Goal: Information Seeking & Learning: Learn about a topic

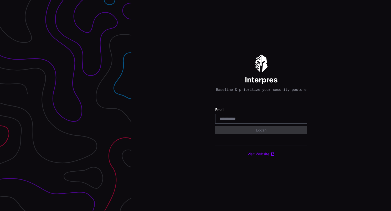
click at [232, 119] on input "email" at bounding box center [260, 118] width 83 height 5
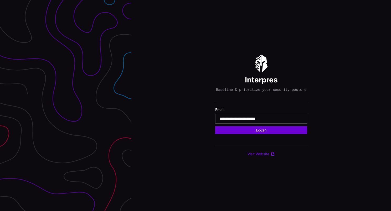
type input "**********"
click at [258, 132] on button "Login" at bounding box center [261, 130] width 92 height 8
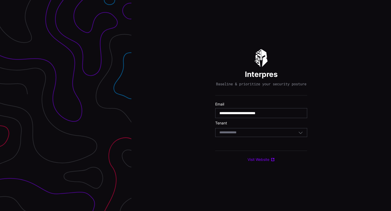
click at [253, 135] on div "Select Tenant" at bounding box center [258, 132] width 79 height 5
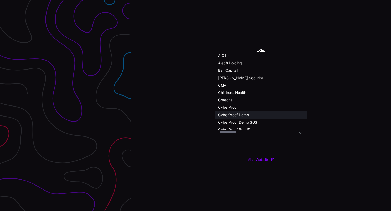
click at [252, 113] on div "CyberProof Demo" at bounding box center [261, 115] width 86 height 5
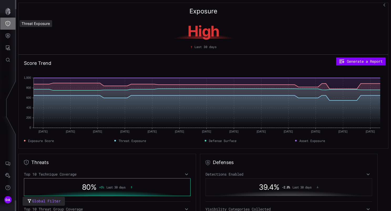
click at [8, 25] on icon "Threat Exposure" at bounding box center [7, 23] width 5 height 5
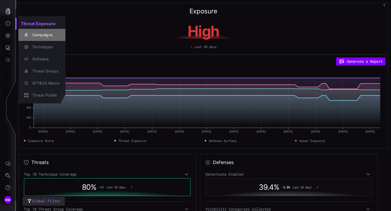
click at [42, 34] on div "Campaigns" at bounding box center [45, 35] width 30 height 7
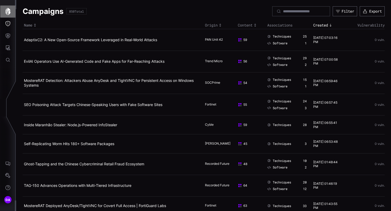
click at [8, 12] on icon "button" at bounding box center [7, 11] width 5 height 7
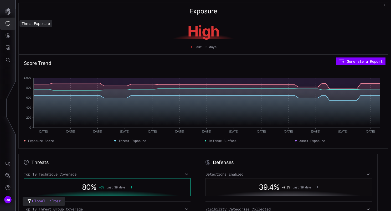
click at [7, 24] on icon "Threat Exposure" at bounding box center [7, 23] width 5 height 5
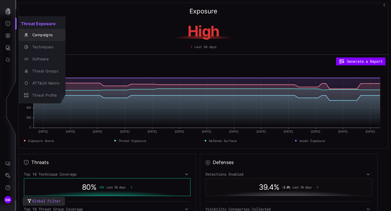
click at [39, 33] on div "Campaigns" at bounding box center [45, 35] width 30 height 7
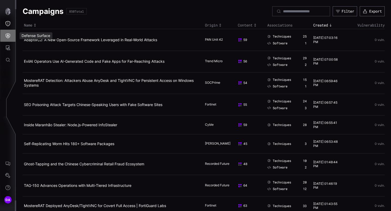
click at [10, 35] on icon "Defense Surface" at bounding box center [7, 35] width 5 height 5
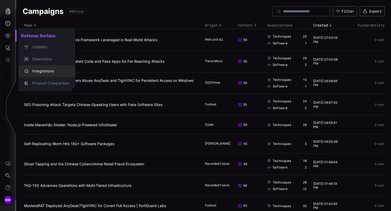
click at [45, 70] on div "Integrations" at bounding box center [50, 71] width 40 height 7
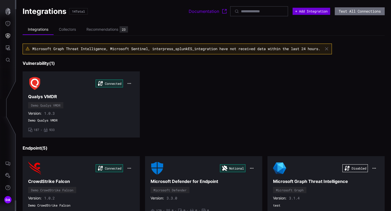
click at [301, 12] on button "+ Add Integration" at bounding box center [311, 11] width 38 height 7
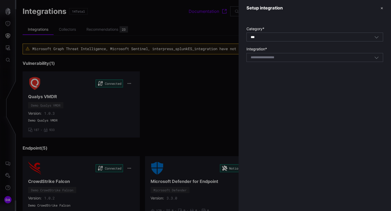
click at [292, 61] on div "Select integration" at bounding box center [314, 57] width 137 height 9
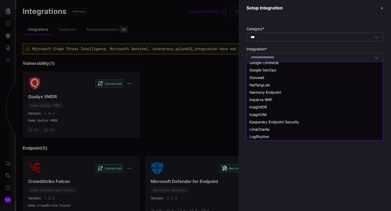
scroll to position [236, 0]
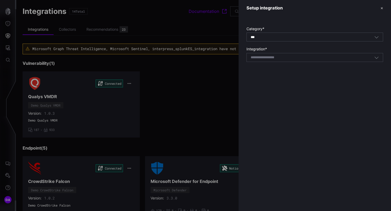
click at [218, 88] on div at bounding box center [195, 105] width 391 height 211
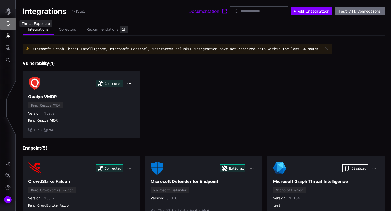
click at [8, 22] on icon "Threat Exposure" at bounding box center [7, 23] width 5 height 5
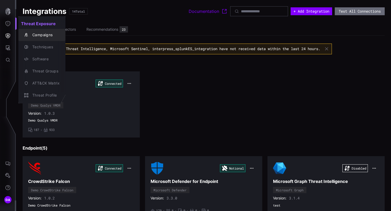
click at [44, 34] on div "Campaigns" at bounding box center [45, 35] width 30 height 7
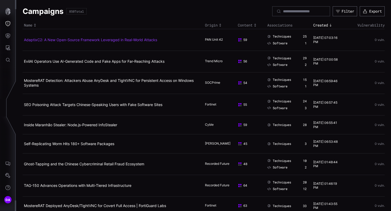
click at [130, 40] on link "AdaptixC2: A New Open-Source Framework Leveraged in Real-World Attacks" at bounding box center [90, 40] width 133 height 4
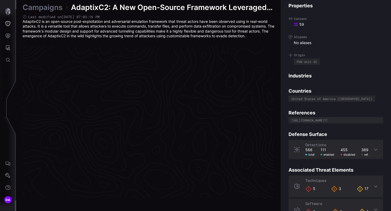
scroll to position [1107, 270]
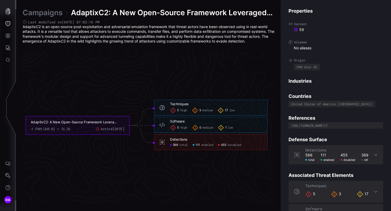
click at [374, 155] on icon at bounding box center [375, 155] width 3 height 2
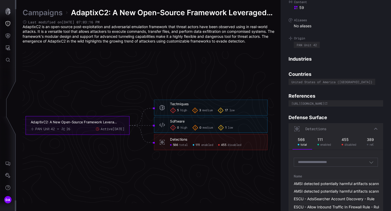
scroll to position [53, 0]
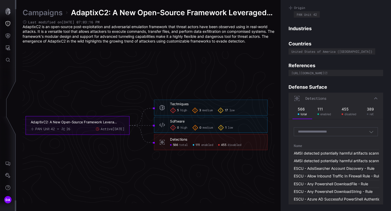
click at [369, 133] on icon "button" at bounding box center [371, 131] width 5 height 5
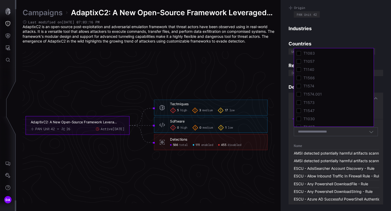
scroll to position [88, 0]
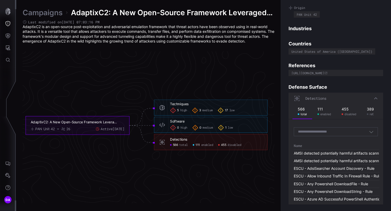
click at [211, 80] on icon "AdaptixC2: A New Open-Source Framework Leveraged in Real-World Attacks PAN Unit…" at bounding box center [147, 125] width 788 height 2363
click at [207, 146] on span "enabled" at bounding box center [207, 145] width 12 height 4
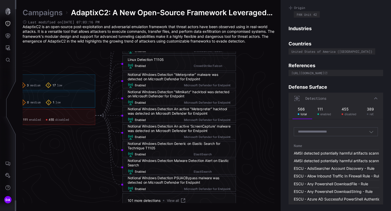
scroll to position [1160, 372]
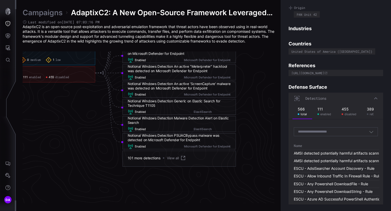
click at [369, 131] on icon "button" at bounding box center [371, 131] width 5 height 5
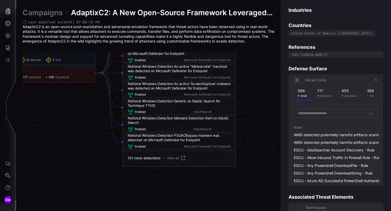
click at [283, 134] on div "Properties Content 59 Aliases No aliases Origin PAN Unit 42 Industries Countrie…" at bounding box center [335, 105] width 110 height 211
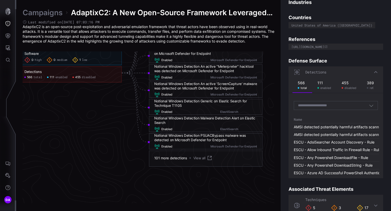
scroll to position [1160, 344]
click at [91, 77] on span "disabled" at bounding box center [90, 77] width 14 height 4
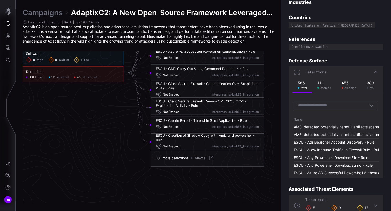
click span "disabled"
click at [189, 135] on div "ESCU - Creation of Shadow Copy with wmic and powershell - Rule" at bounding box center [207, 137] width 103 height 9
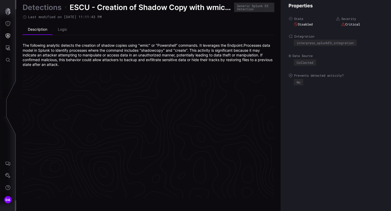
scroll to position [1122, 270]
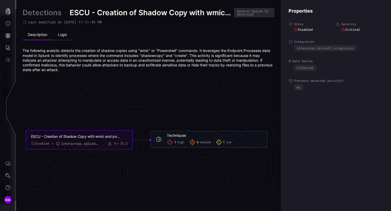
click at [66, 33] on li "Logic" at bounding box center [63, 35] width 20 height 11
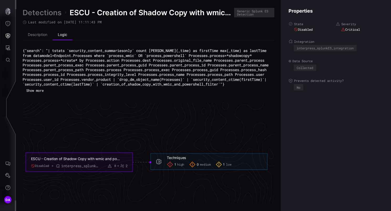
click at [42, 94] on button "Show more" at bounding box center [35, 90] width 23 height 7
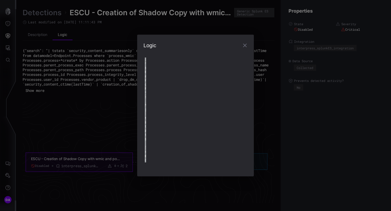
type textarea "**********"
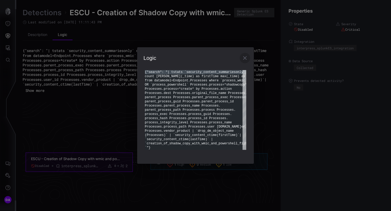
click at [245, 57] on icon "button" at bounding box center [245, 58] width 6 height 6
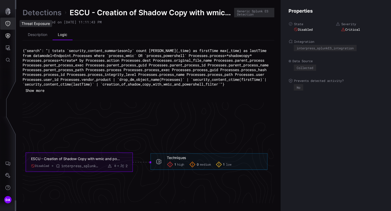
click at [8, 23] on icon "Threat Exposure" at bounding box center [7, 23] width 5 height 5
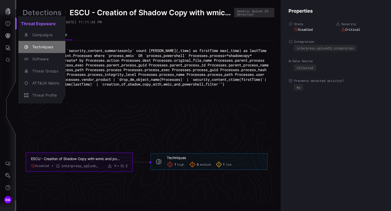
click at [46, 46] on div "Techniques" at bounding box center [45, 47] width 30 height 7
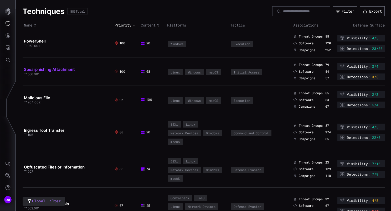
click at [63, 69] on link "Spearphishing Attachment" at bounding box center [49, 69] width 51 height 5
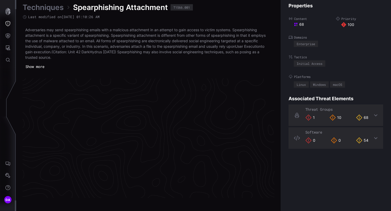
scroll to position [1124, 270]
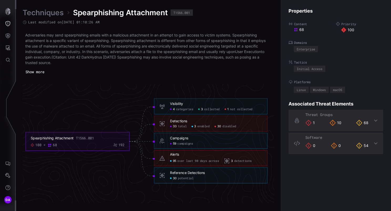
click at [244, 163] on div "3 detections" at bounding box center [238, 161] width 28 height 6
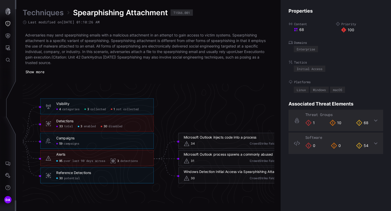
scroll to position [1124, 299]
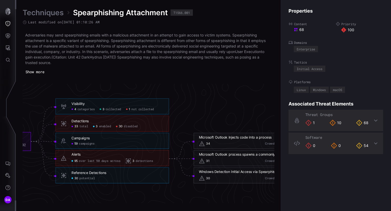
click at [137, 126] on span "disabled" at bounding box center [131, 127] width 14 height 4
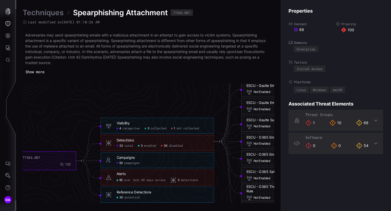
scroll to position [1124, 252]
click at [47, 11] on link "Techniques" at bounding box center [43, 12] width 41 height 9
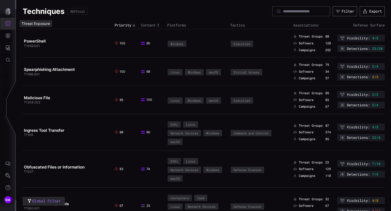
click at [9, 22] on icon "Threat Exposure" at bounding box center [7, 23] width 5 height 5
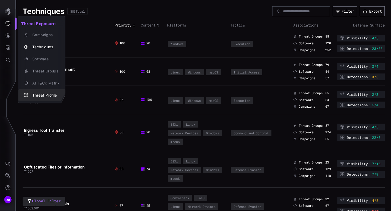
click at [44, 97] on div "Threat Profile" at bounding box center [45, 95] width 30 height 7
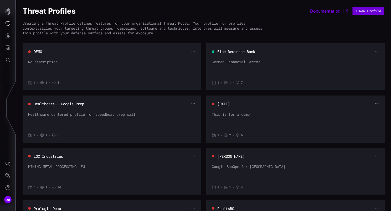
click at [358, 11] on button "+ New Profile" at bounding box center [367, 11] width 31 height 8
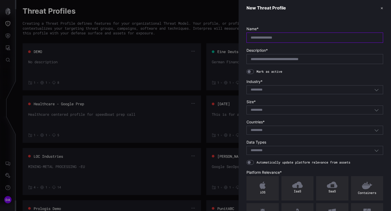
click at [257, 35] on input "text" at bounding box center [314, 37] width 128 height 5
click at [267, 89] on section "Industry * Select..." at bounding box center [314, 86] width 137 height 15
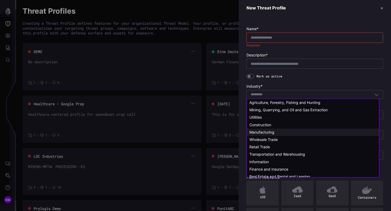
scroll to position [26, 0]
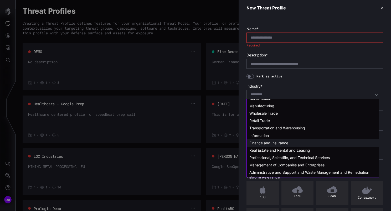
click at [275, 143] on span "Finance and Insurance" at bounding box center [268, 143] width 39 height 4
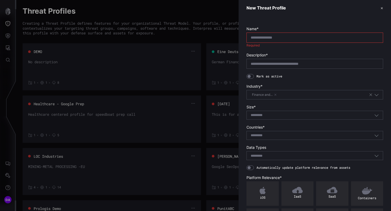
click at [260, 115] on input at bounding box center [259, 115] width 19 height 4
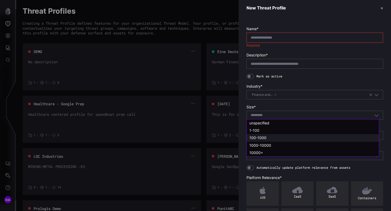
click at [260, 138] on span "100-1000" at bounding box center [257, 137] width 17 height 4
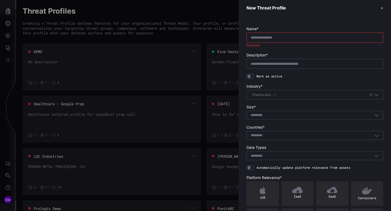
type input "********"
click at [273, 134] on div "Select..." at bounding box center [311, 135] width 123 height 5
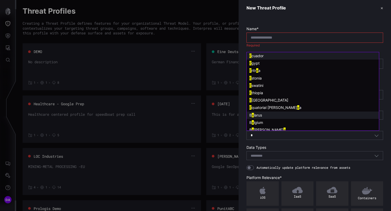
type input "*"
click at [262, 115] on span "larus" at bounding box center [258, 115] width 8 height 4
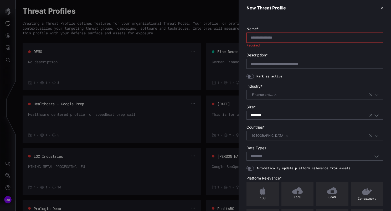
click at [266, 156] on input at bounding box center [259, 156] width 19 height 4
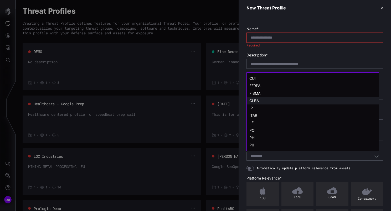
scroll to position [11, 0]
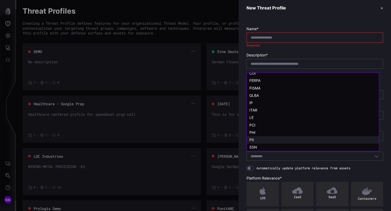
click at [264, 142] on div "PII" at bounding box center [313, 139] width 132 height 7
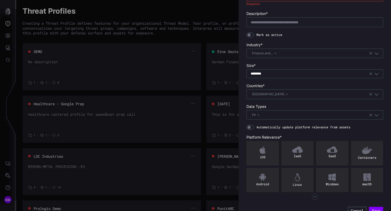
scroll to position [49, 0]
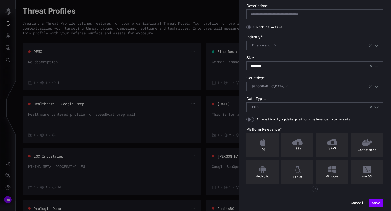
click at [314, 187] on icon "button" at bounding box center [314, 189] width 6 height 6
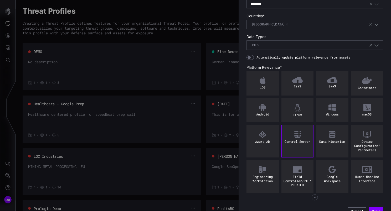
scroll to position [119, 0]
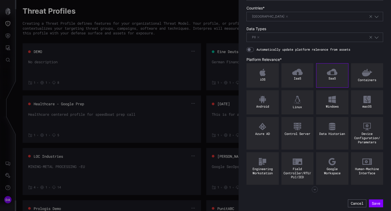
click at [329, 76] on div "SaaS" at bounding box center [331, 78] width 29 height 4
click at [368, 78] on div "Containers" at bounding box center [366, 80] width 29 height 4
click at [366, 103] on div "macOS" at bounding box center [367, 102] width 32 height 24
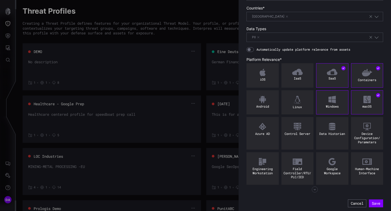
click at [322, 103] on div "Windows" at bounding box center [332, 102] width 32 height 24
click at [350, 201] on button "Cancel" at bounding box center [357, 204] width 18 height 8
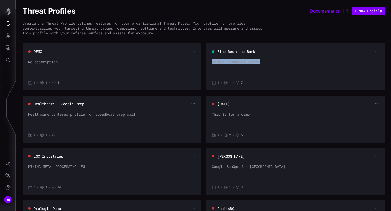
drag, startPoint x: 209, startPoint y: 63, endPoint x: 265, endPoint y: 62, distance: 55.7
click at [265, 62] on section "Eine Deutsche Bank German Financial Sector 1 • 1 • 7" at bounding box center [295, 66] width 178 height 47
click at [9, 24] on icon "Threat Exposure" at bounding box center [7, 23] width 5 height 5
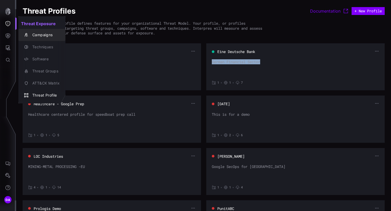
click at [43, 35] on div "Campaigns" at bounding box center [45, 35] width 30 height 7
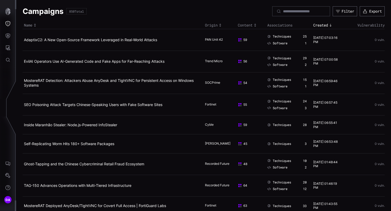
drag, startPoint x: 69, startPoint y: 11, endPoint x: 85, endPoint y: 11, distance: 16.6
click at [84, 11] on div "850 Total" at bounding box center [76, 11] width 15 height 3
click at [336, 11] on icon "button" at bounding box center [338, 11] width 4 height 4
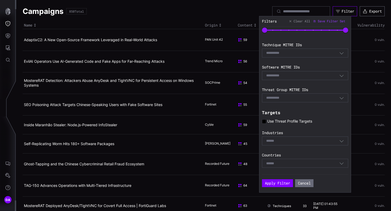
scroll to position [84, 0]
click at [265, 120] on icon at bounding box center [264, 121] width 4 height 4
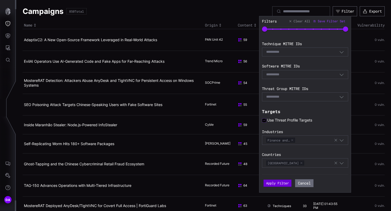
click at [284, 182] on button "Apply Filter" at bounding box center [277, 183] width 28 height 7
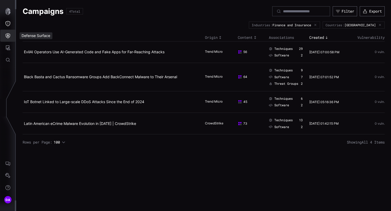
click at [8, 36] on icon "Defense Surface" at bounding box center [7, 35] width 5 height 5
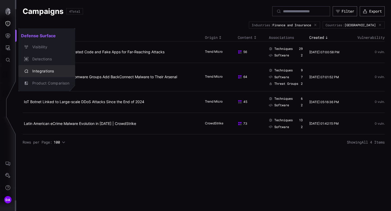
click at [41, 71] on div "Integrations" at bounding box center [50, 71] width 40 height 7
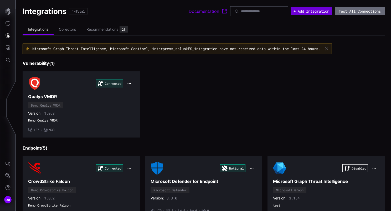
click at [304, 12] on button "+ Add Integration" at bounding box center [310, 11] width 41 height 8
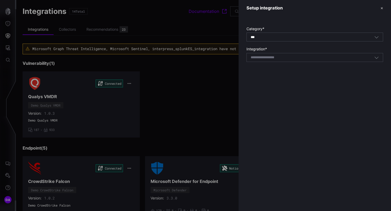
click at [269, 58] on input at bounding box center [268, 57] width 37 height 4
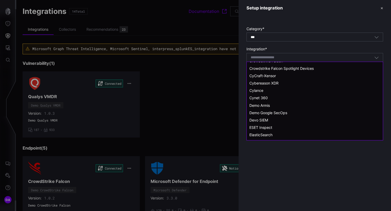
scroll to position [105, 0]
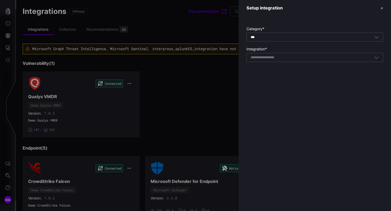
click at [14, 137] on div at bounding box center [195, 105] width 391 height 211
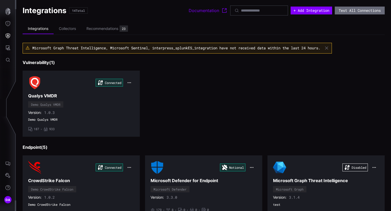
scroll to position [0, 0]
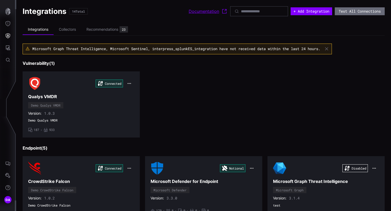
click at [191, 11] on link "Documentation" at bounding box center [207, 11] width 39 height 6
click at [9, 24] on icon "Threat Exposure" at bounding box center [8, 23] width 5 height 5
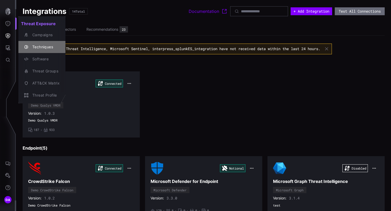
click at [39, 47] on div "Techniques" at bounding box center [45, 47] width 30 height 7
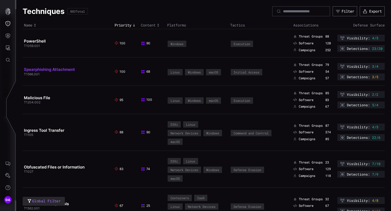
click at [55, 68] on link "Spearphishing Attachment" at bounding box center [49, 69] width 51 height 5
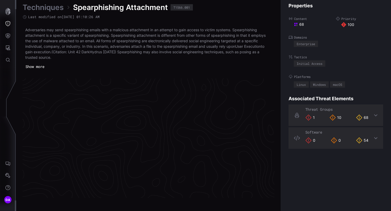
scroll to position [1124, 270]
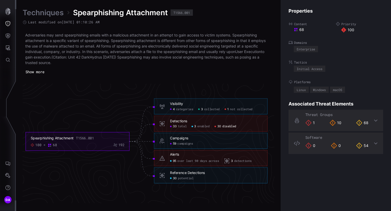
click at [228, 127] on span "disabled" at bounding box center [229, 127] width 14 height 4
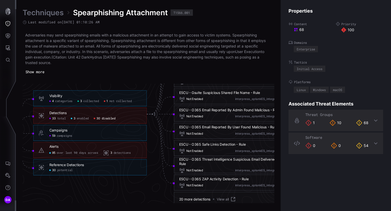
scroll to position [1150, 320]
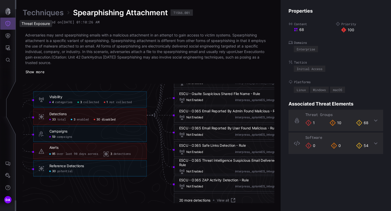
click at [8, 24] on icon "Threat Exposure" at bounding box center [7, 23] width 5 height 5
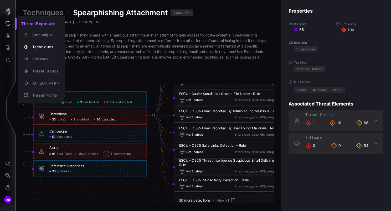
click at [9, 35] on div at bounding box center [195, 105] width 391 height 211
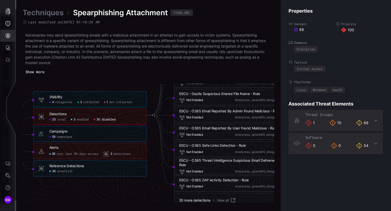
click at [7, 35] on icon "Defense Surface" at bounding box center [8, 35] width 4 height 5
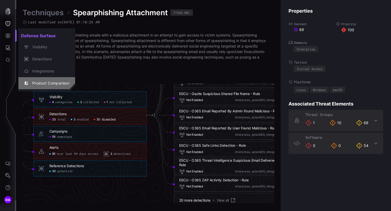
click at [56, 84] on div "Product Comparison" at bounding box center [50, 83] width 40 height 7
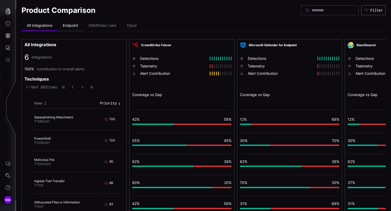
click at [74, 24] on li "Endpoint" at bounding box center [70, 25] width 26 height 11
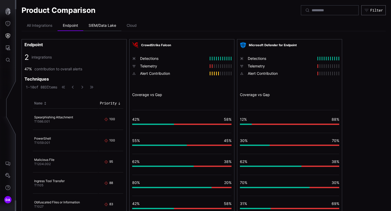
click at [96, 25] on li "SIEM/Data Lake" at bounding box center [102, 25] width 38 height 11
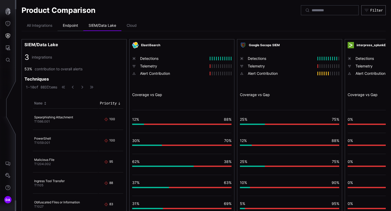
click at [71, 25] on li "Endpoint" at bounding box center [70, 25] width 26 height 11
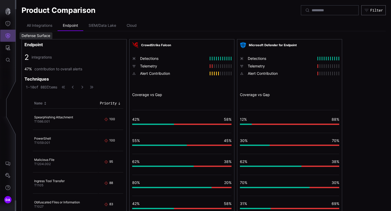
click at [8, 36] on icon "Defense Surface" at bounding box center [7, 35] width 5 height 5
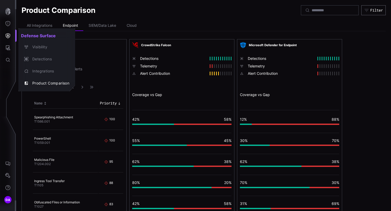
click at [9, 48] on div at bounding box center [195, 105] width 391 height 211
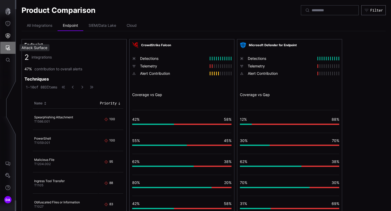
click at [8, 48] on icon "Attack Surface" at bounding box center [8, 47] width 5 height 5
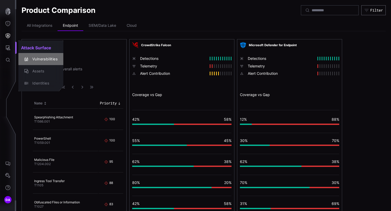
click at [44, 58] on div "Vulnerabilities" at bounding box center [44, 59] width 28 height 7
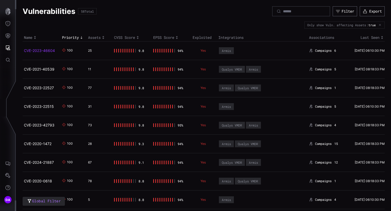
click at [37, 48] on link "CVE-2023-46604" at bounding box center [39, 50] width 31 height 4
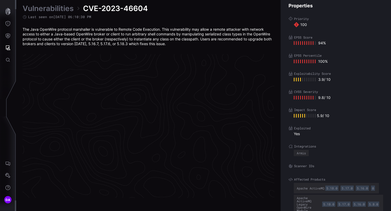
scroll to position [1111, 270]
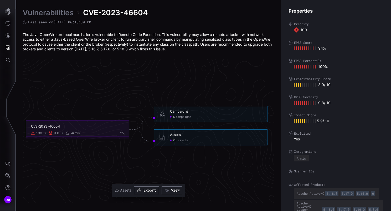
click at [183, 141] on span "assets" at bounding box center [182, 140] width 10 height 4
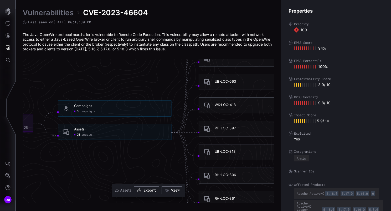
scroll to position [1111, 321]
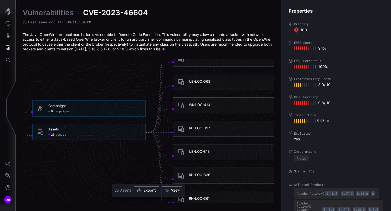
click at [198, 128] on div "RH-LOC-397" at bounding box center [199, 128] width 21 height 4
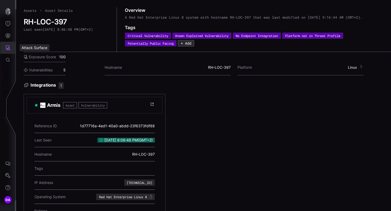
click at [9, 47] on icon "Attack Surface" at bounding box center [7, 47] width 5 height 5
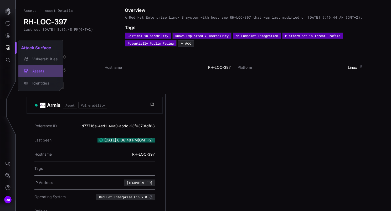
click at [41, 69] on div "Assets" at bounding box center [44, 71] width 28 height 7
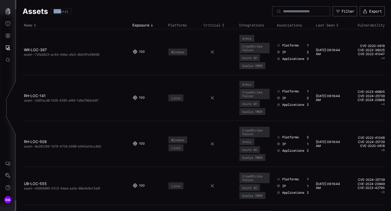
drag, startPoint x: 60, startPoint y: 11, endPoint x: 53, endPoint y: 12, distance: 6.8
click at [54, 12] on div "360 Total" at bounding box center [61, 11] width 15 height 3
click at [342, 12] on div "Filter" at bounding box center [348, 11] width 12 height 4
click at [368, 10] on button "Export" at bounding box center [371, 11] width 25 height 10
click at [6, 45] on icon "Attack Surface" at bounding box center [7, 47] width 5 height 5
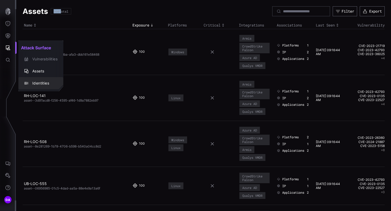
click at [39, 82] on div "Identities" at bounding box center [44, 83] width 28 height 7
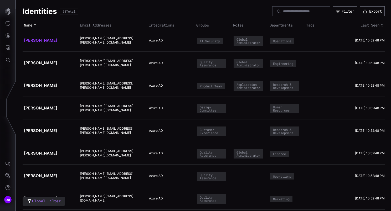
click at [43, 41] on link "Aaron Owens" at bounding box center [40, 40] width 33 height 5
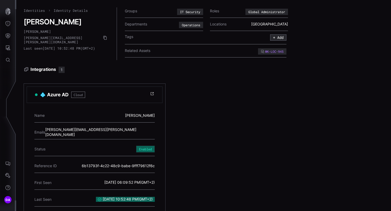
click at [261, 51] on div "WK-LOC-945" at bounding box center [272, 51] width 23 height 3
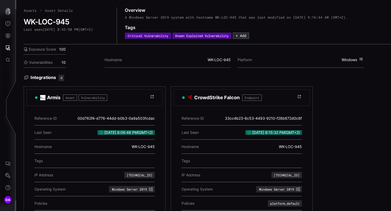
click at [29, 11] on link "Assets" at bounding box center [30, 10] width 13 height 5
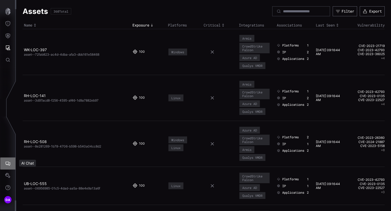
click at [8, 163] on icon "AI Chat" at bounding box center [8, 164] width 5 height 4
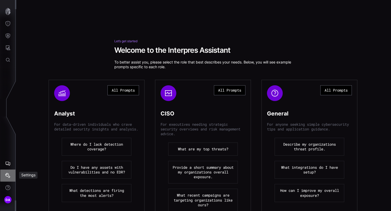
click at [7, 175] on icon "Settings" at bounding box center [7, 175] width 5 height 5
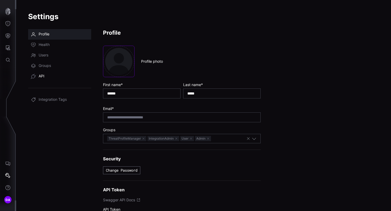
click at [43, 76] on span "API" at bounding box center [42, 76] width 6 height 5
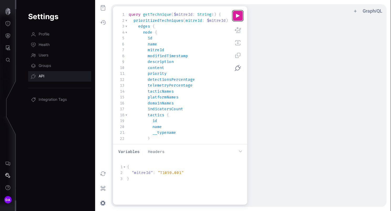
click at [237, 15] on button "u ee icon" at bounding box center [237, 16] width 11 height 11
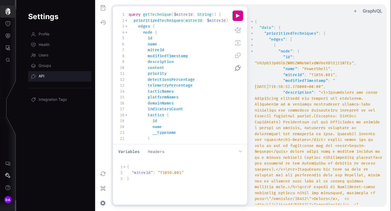
click at [8, 10] on icon "button" at bounding box center [7, 11] width 5 height 7
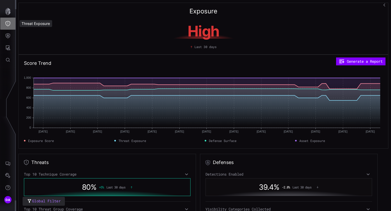
click at [8, 23] on icon "Threat Exposure" at bounding box center [7, 23] width 5 height 5
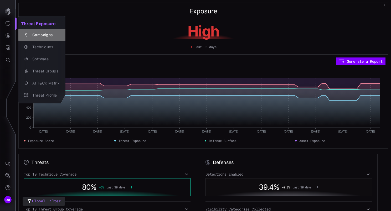
click at [39, 33] on div "Campaigns" at bounding box center [45, 35] width 30 height 7
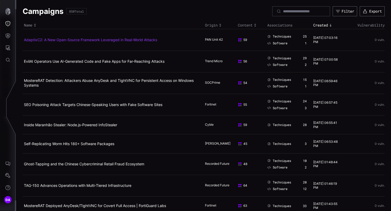
click at [75, 40] on link "AdaptixC2: A New Open-Source Framework Leveraged in Real-World Attacks" at bounding box center [90, 40] width 133 height 4
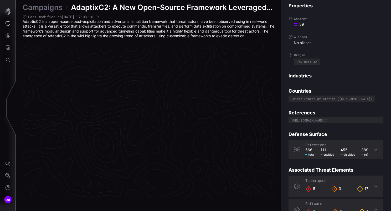
scroll to position [1107, 270]
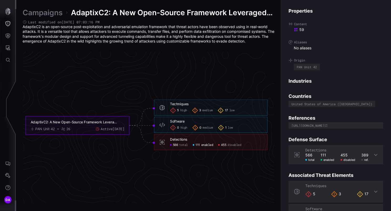
click at [207, 145] on span "enabled" at bounding box center [207, 145] width 12 height 4
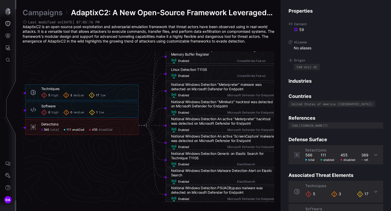
scroll to position [1107, 347]
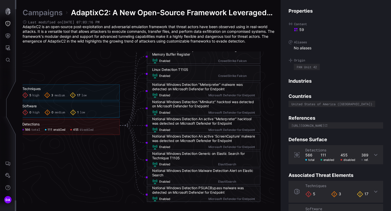
click at [374, 154] on icon at bounding box center [375, 155] width 3 height 2
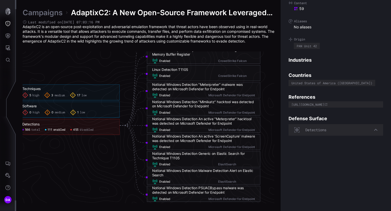
scroll to position [53, 0]
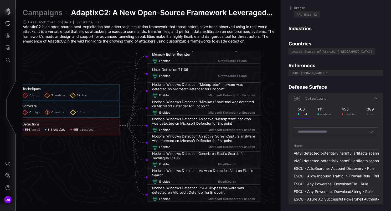
click at [341, 132] on input at bounding box center [321, 132] width 46 height 4
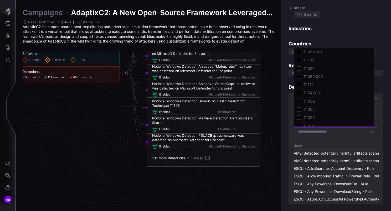
scroll to position [1107, 347]
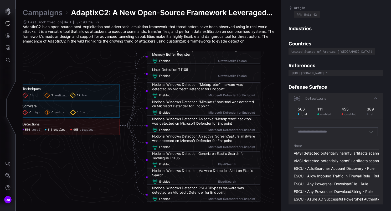
click at [78, 129] on span "455" at bounding box center [76, 130] width 6 height 4
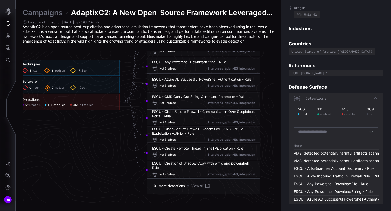
scroll to position [1160, 347]
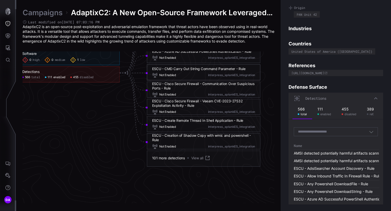
click at [326, 132] on input at bounding box center [321, 132] width 46 height 4
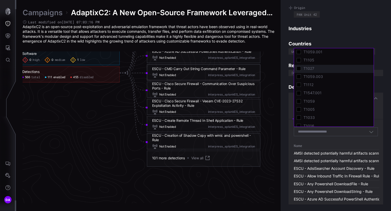
click at [308, 69] on span "T1027" at bounding box center [336, 68] width 67 height 5
click at [311, 132] on button "button" at bounding box center [311, 131] width 3 height 3
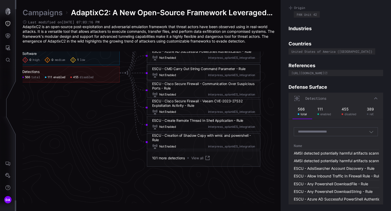
click at [362, 24] on div "Properties Content 59 Aliases No aliases Origin PAN Unit 42 Industries Countrie…" at bounding box center [335, 105] width 110 height 211
click at [57, 78] on span "enabled" at bounding box center [59, 77] width 12 height 4
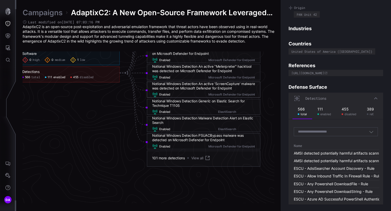
click at [223, 85] on div "Notional Windows Detection An active 'ScreenCapture' malware was detected on Mi…" at bounding box center [203, 86] width 103 height 9
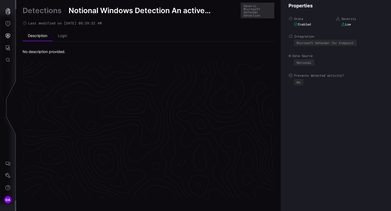
scroll to position [1115, 270]
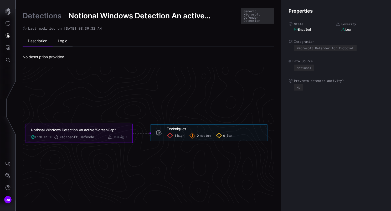
click at [62, 40] on li "Logic" at bounding box center [63, 41] width 20 height 11
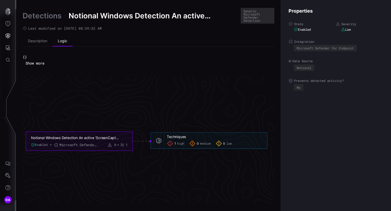
click at [46, 13] on link "Detections" at bounding box center [42, 15] width 39 height 9
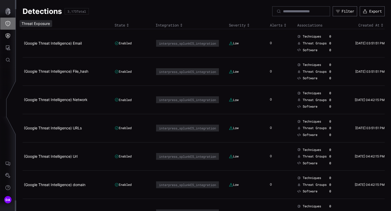
click at [7, 25] on icon "Threat Exposure" at bounding box center [7, 23] width 5 height 5
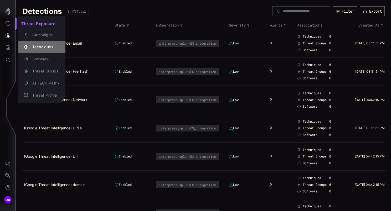
click at [45, 46] on div "Techniques" at bounding box center [45, 47] width 30 height 7
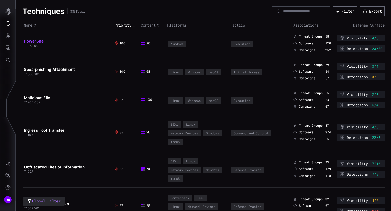
click at [42, 40] on link "PowerShell" at bounding box center [35, 41] width 22 height 5
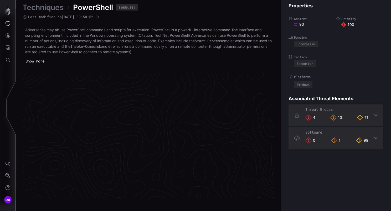
scroll to position [1121, 270]
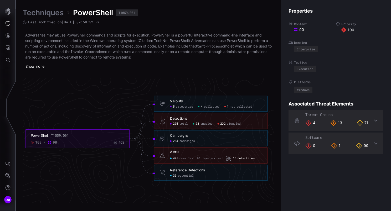
click at [245, 159] on span "detections" at bounding box center [245, 158] width 17 height 4
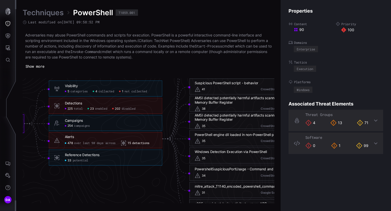
scroll to position [1121, 301]
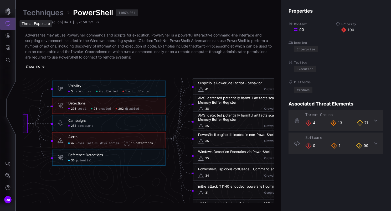
click at [9, 22] on icon "Threat Exposure" at bounding box center [7, 23] width 5 height 5
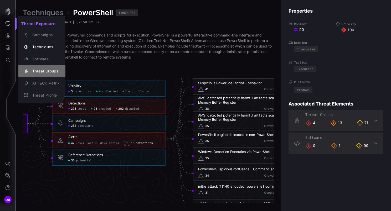
click at [49, 70] on div "Threat Groups" at bounding box center [45, 71] width 30 height 7
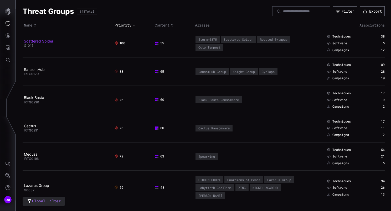
click at [41, 41] on link "Scattered Spider" at bounding box center [38, 41] width 29 height 4
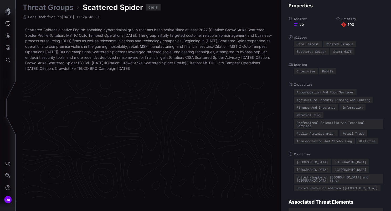
scroll to position [1125, 270]
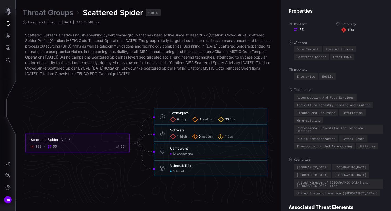
click at [54, 13] on link "Threat Groups" at bounding box center [48, 12] width 51 height 9
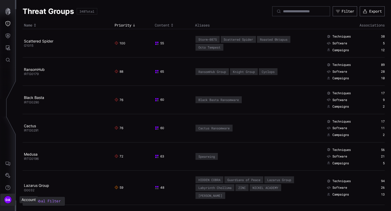
click at [9, 200] on span "DA" at bounding box center [8, 200] width 5 height 6
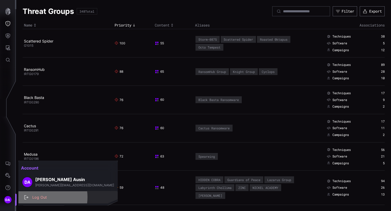
click at [38, 197] on div "Log Out" at bounding box center [71, 197] width 82 height 7
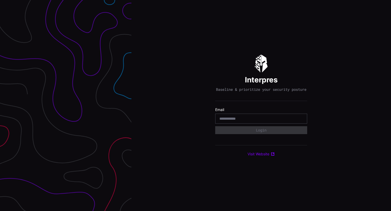
click at [236, 121] on input "email" at bounding box center [260, 118] width 83 height 5
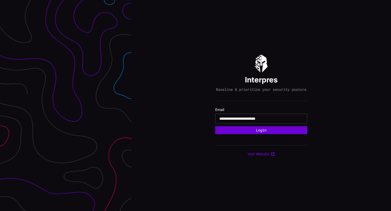
type input "**********"
click at [259, 133] on button "Login" at bounding box center [261, 130] width 83 height 7
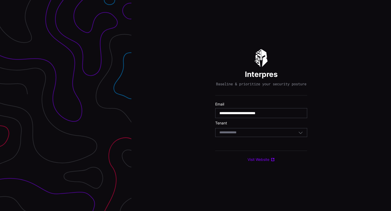
click at [244, 137] on div "Select Tenant" at bounding box center [261, 132] width 92 height 9
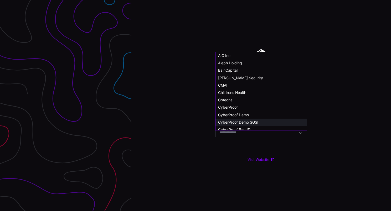
click at [250, 121] on span "CyberProof Demo SGSI" at bounding box center [238, 122] width 40 height 4
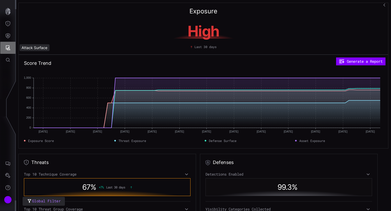
click at [7, 47] on icon "Attack Surface" at bounding box center [7, 47] width 5 height 5
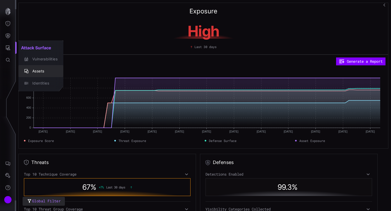
click at [40, 72] on div "Assets" at bounding box center [44, 71] width 28 height 7
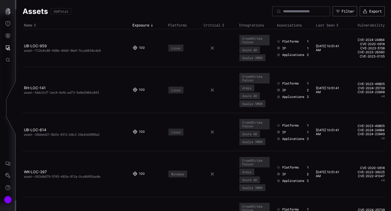
scroll to position [79, 0]
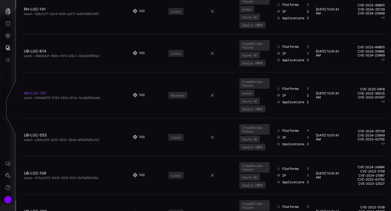
click at [42, 91] on link "WK-LOC-397" at bounding box center [35, 93] width 23 height 4
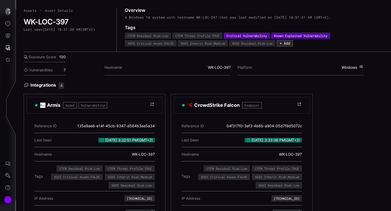
click at [32, 10] on link "Assets" at bounding box center [30, 10] width 13 height 5
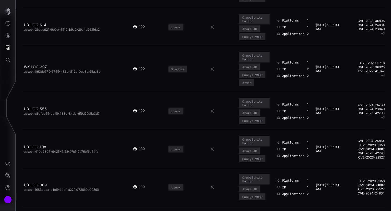
scroll to position [131, 0]
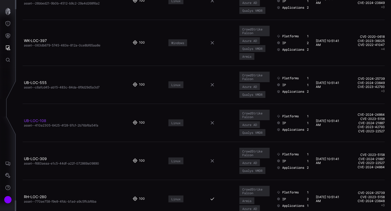
click at [43, 118] on link "UB-LOC-108" at bounding box center [35, 120] width 22 height 4
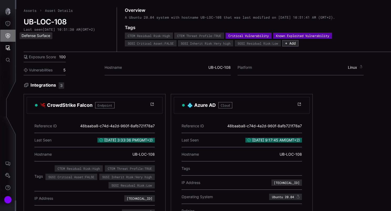
click at [9, 36] on icon "Defense Surface" at bounding box center [7, 35] width 5 height 5
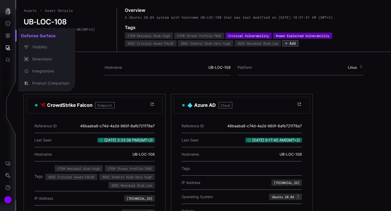
click at [152, 60] on div at bounding box center [195, 105] width 391 height 211
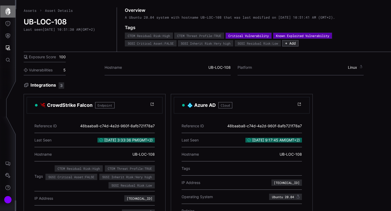
click at [10, 12] on icon "button" at bounding box center [7, 11] width 5 height 7
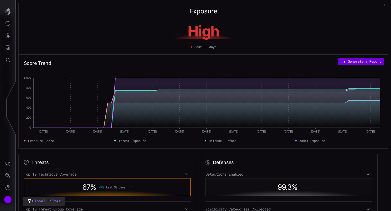
click at [363, 61] on button "Generate a Report" at bounding box center [360, 61] width 46 height 7
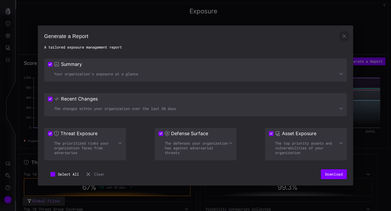
click at [344, 35] on icon "button" at bounding box center [344, 36] width 6 height 6
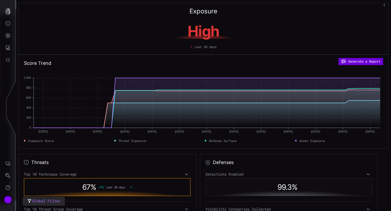
click at [363, 61] on button "Generate a Report" at bounding box center [360, 61] width 44 height 7
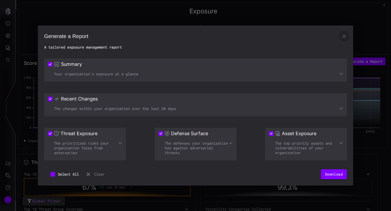
click at [345, 36] on icon "button" at bounding box center [344, 36] width 6 height 6
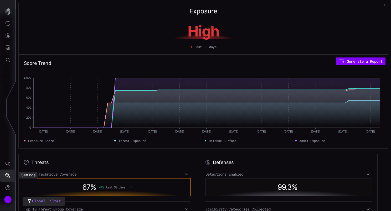
click at [9, 176] on icon "Settings" at bounding box center [7, 175] width 5 height 5
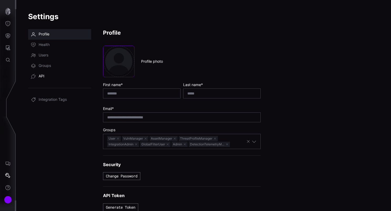
click at [44, 76] on span "API" at bounding box center [42, 76] width 6 height 5
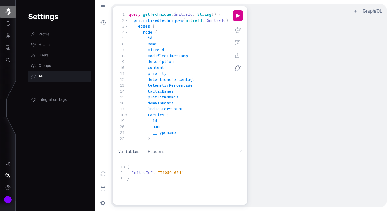
click at [10, 12] on icon "button" at bounding box center [7, 11] width 5 height 7
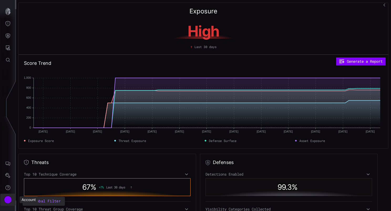
click at [8, 198] on div "Account" at bounding box center [8, 200] width 8 height 8
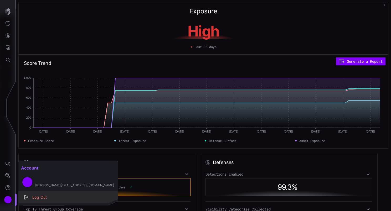
click at [46, 199] on div "Log Out" at bounding box center [71, 197] width 82 height 7
